Goal: Transaction & Acquisition: Purchase product/service

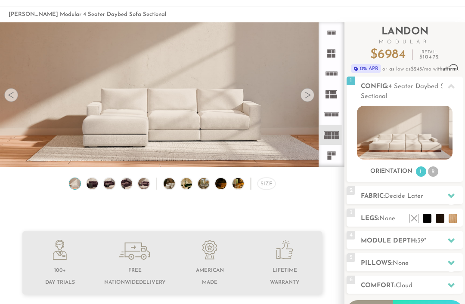
scroll to position [49, 0]
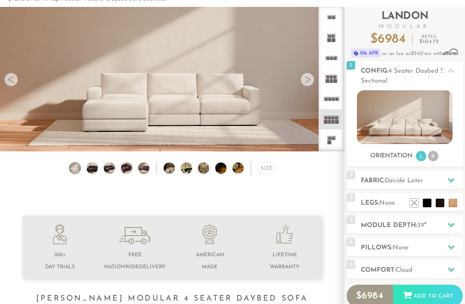
click at [444, 206] on li at bounding box center [439, 203] width 9 height 9
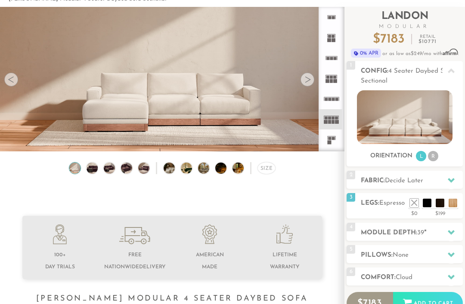
click at [455, 228] on div at bounding box center [451, 233] width 18 height 18
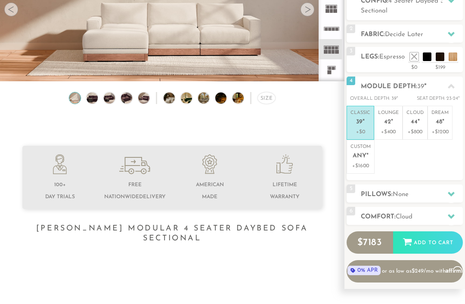
scroll to position [120, 0]
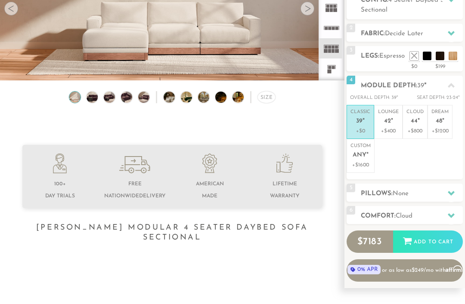
click at [450, 192] on icon at bounding box center [450, 193] width 7 height 5
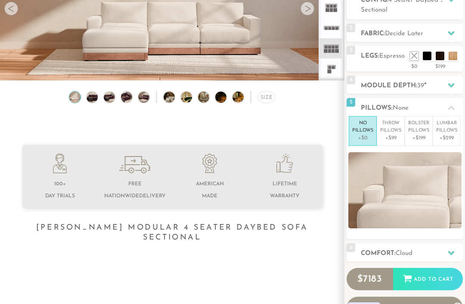
click at [420, 225] on img at bounding box center [404, 190] width 113 height 76
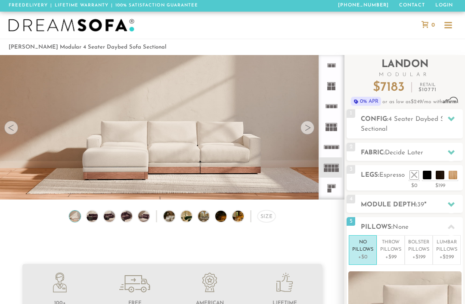
scroll to position [0, 0]
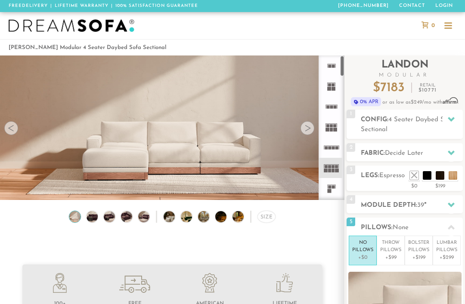
click at [333, 68] on icon at bounding box center [331, 65] width 21 height 21
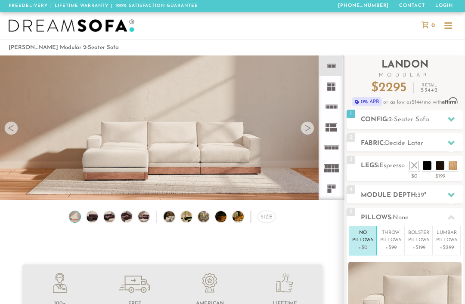
click at [332, 68] on rect at bounding box center [332, 66] width 3 height 3
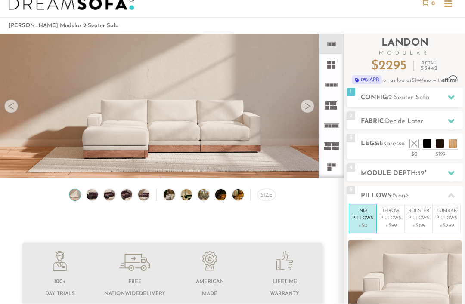
click at [452, 121] on icon at bounding box center [450, 121] width 7 height 5
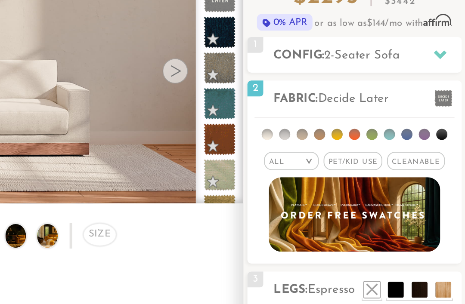
click at [422, 151] on span "Cleanable x" at bounding box center [437, 156] width 31 height 10
click at [449, 138] on li at bounding box center [452, 141] width 6 height 6
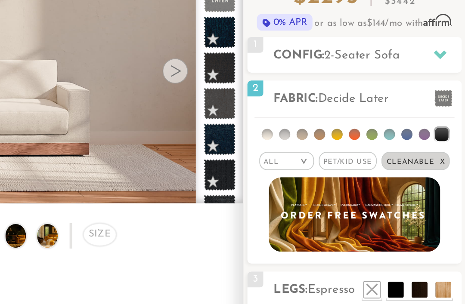
click at [300, 100] on div at bounding box center [307, 107] width 14 height 14
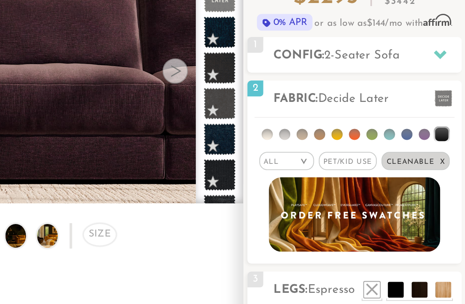
click at [439, 138] on li at bounding box center [442, 141] width 6 height 6
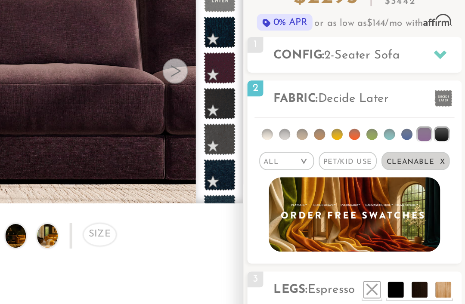
click at [385, 151] on span "Pet/Kid Use x" at bounding box center [401, 156] width 32 height 10
click at [382, 151] on span "Pet/Kid Use x" at bounding box center [400, 156] width 37 height 10
click at [385, 151] on span "Pet/Kid Use x" at bounding box center [401, 156] width 32 height 10
click at [370, 154] on em ">" at bounding box center [373, 156] width 6 height 4
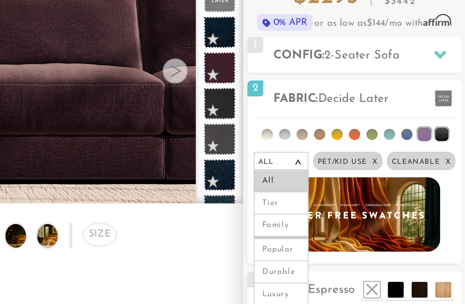
click at [350, 210] on li "Durable" at bounding box center [365, 216] width 30 height 12
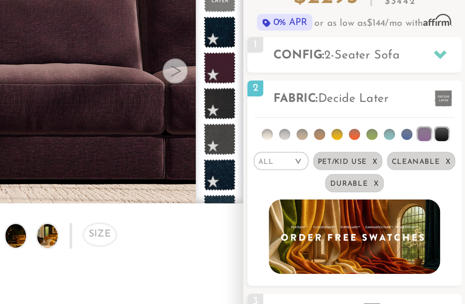
click at [448, 117] on span at bounding box center [452, 121] width 9 height 9
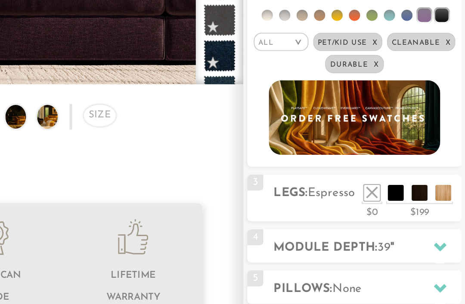
scroll to position [33, 0]
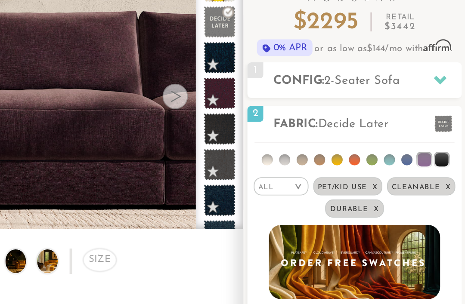
click at [447, 84] on icon at bounding box center [450, 86] width 7 height 5
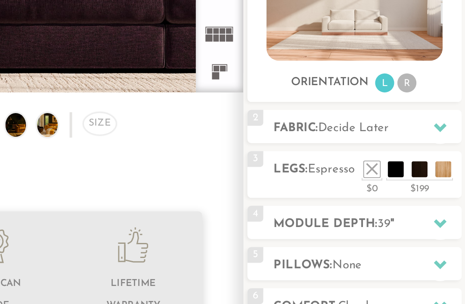
click at [447, 183] on icon at bounding box center [450, 186] width 7 height 7
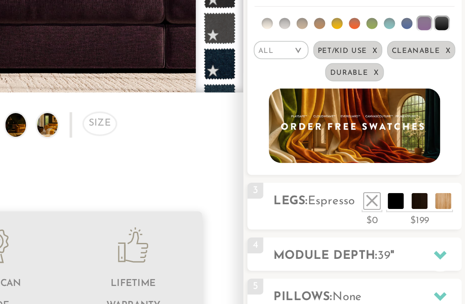
click at [414, 143] on em "x" at bounding box center [415, 145] width 3 height 4
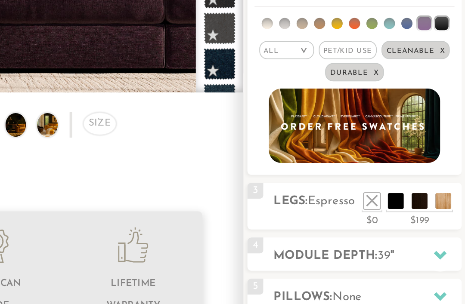
click at [451, 143] on em "x" at bounding box center [452, 145] width 3 height 4
click at [388, 151] on span "Durable x" at bounding box center [403, 156] width 31 height 10
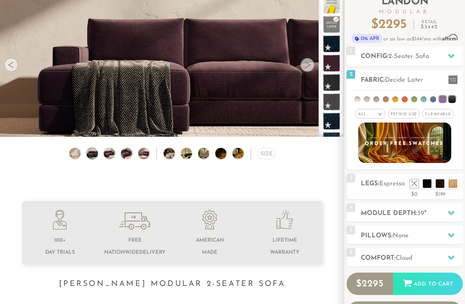
scroll to position [62, 0]
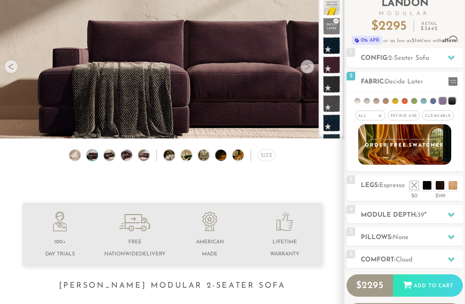
click at [239, 150] on img at bounding box center [242, 155] width 20 height 11
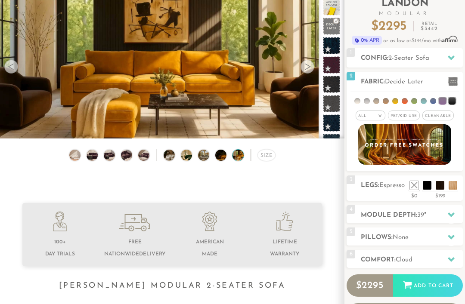
click at [222, 156] on img at bounding box center [225, 155] width 20 height 11
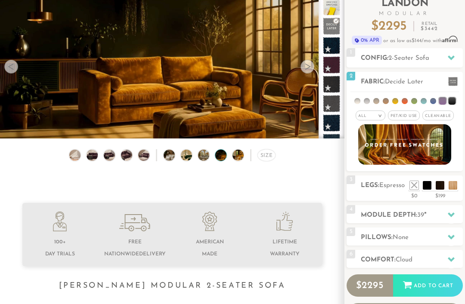
click at [203, 155] on img at bounding box center [208, 155] width 20 height 11
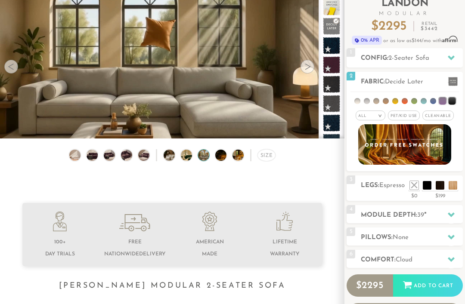
click at [185, 155] on img at bounding box center [191, 155] width 20 height 11
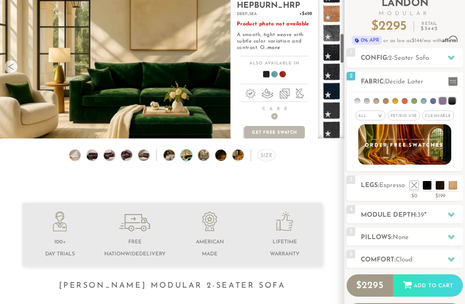
scroll to position [188, 0]
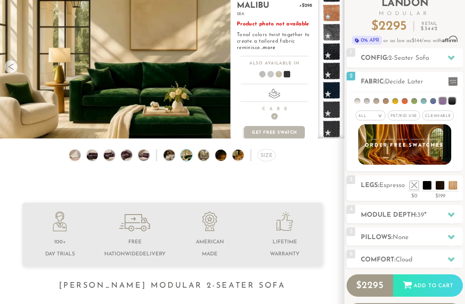
click at [333, 113] on span at bounding box center [331, 109] width 17 height 17
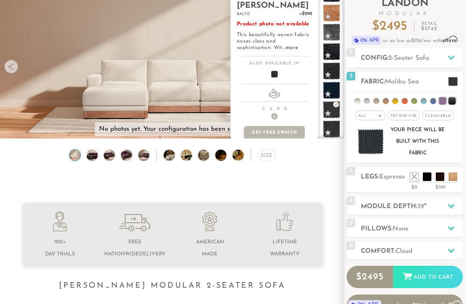
click at [334, 130] on span at bounding box center [331, 128] width 17 height 17
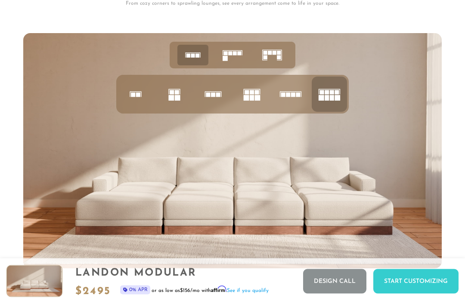
scroll to position [2870, 0]
click at [233, 55] on rect at bounding box center [235, 53] width 4 height 4
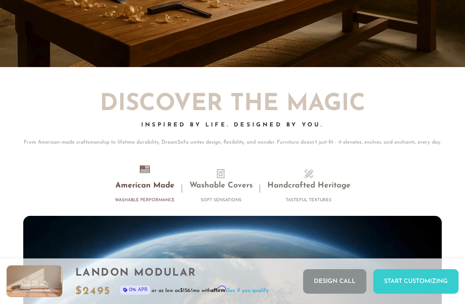
scroll to position [6728, 0]
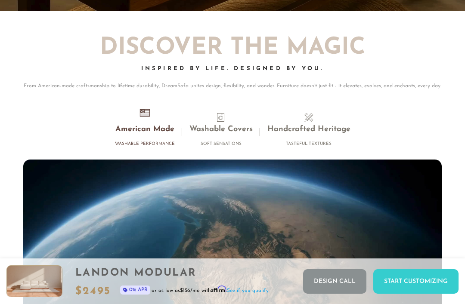
click at [360, 222] on video "Your browser does not support HTML5 video." at bounding box center [232, 277] width 418 height 235
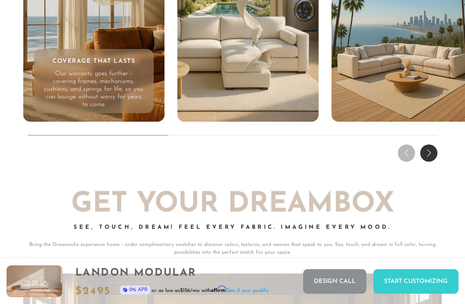
scroll to position [7332, 0]
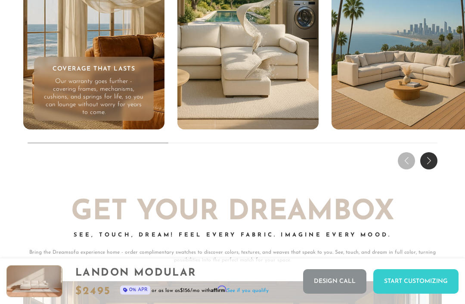
click at [429, 154] on div "Next slide" at bounding box center [428, 160] width 17 height 17
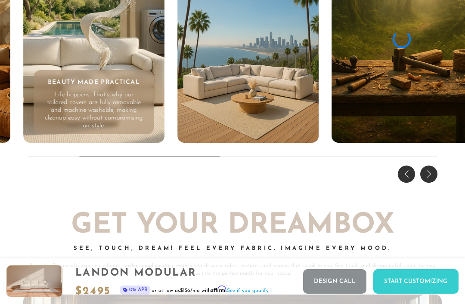
click at [428, 166] on div "Next slide" at bounding box center [428, 174] width 17 height 17
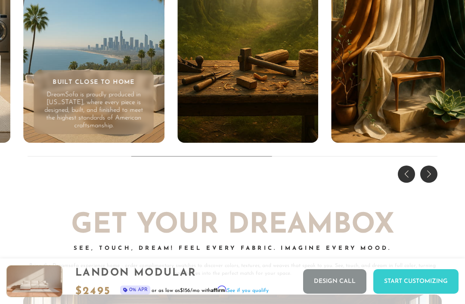
click at [428, 166] on div "Next slide" at bounding box center [428, 174] width 17 height 17
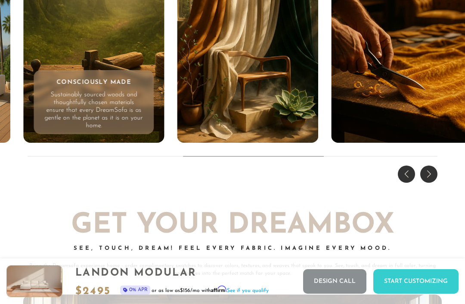
click at [428, 166] on div "Next slide" at bounding box center [428, 174] width 17 height 17
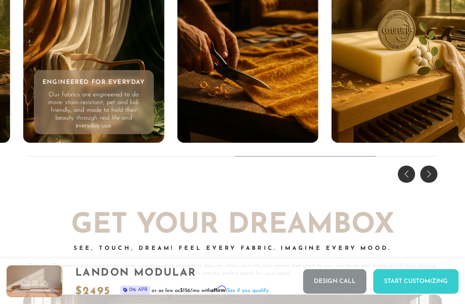
click at [428, 166] on div "Next slide" at bounding box center [428, 174] width 17 height 17
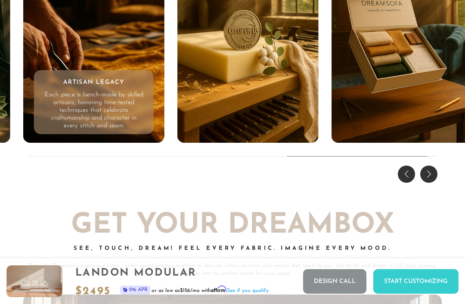
click at [430, 166] on div "Next slide" at bounding box center [428, 174] width 17 height 17
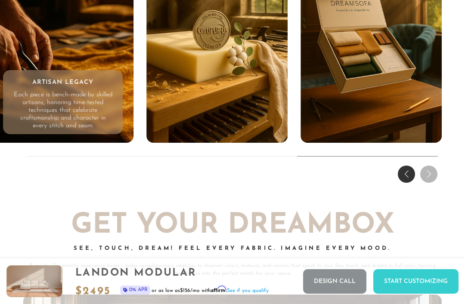
click at [429, 158] on div "THE DREAM EXPERIENCE Every Feature, Every Feeling - Reimagined. Enduring frames…" at bounding box center [232, 8] width 465 height 355
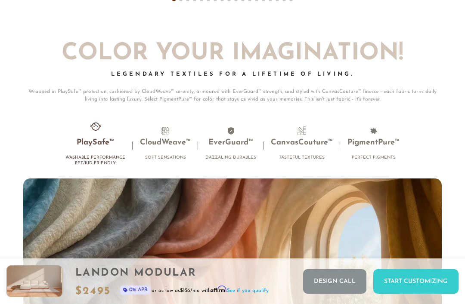
scroll to position [4847, 0]
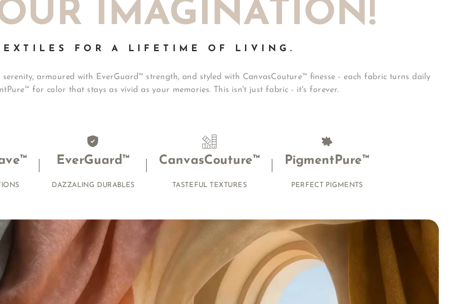
click at [347, 139] on h3 "PigmentPure™" at bounding box center [373, 144] width 52 height 10
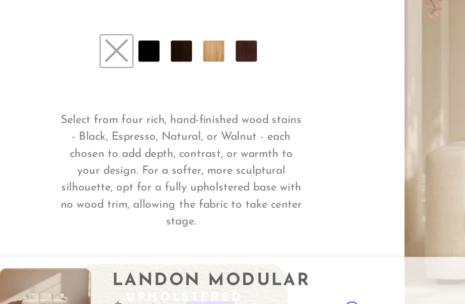
scroll to position [5679, 0]
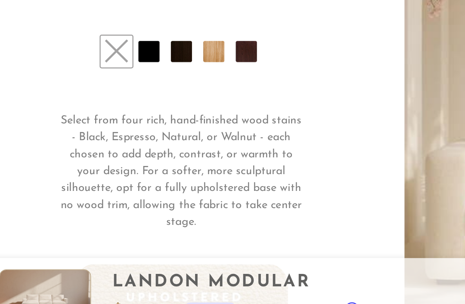
click at [257, 111] on img "1 / 5" at bounding box center [347, 142] width 233 height 326
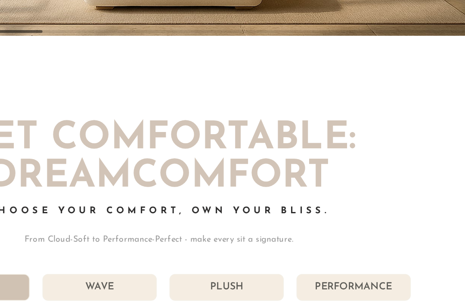
scroll to position [3892, 0]
